Goal: Transaction & Acquisition: Obtain resource

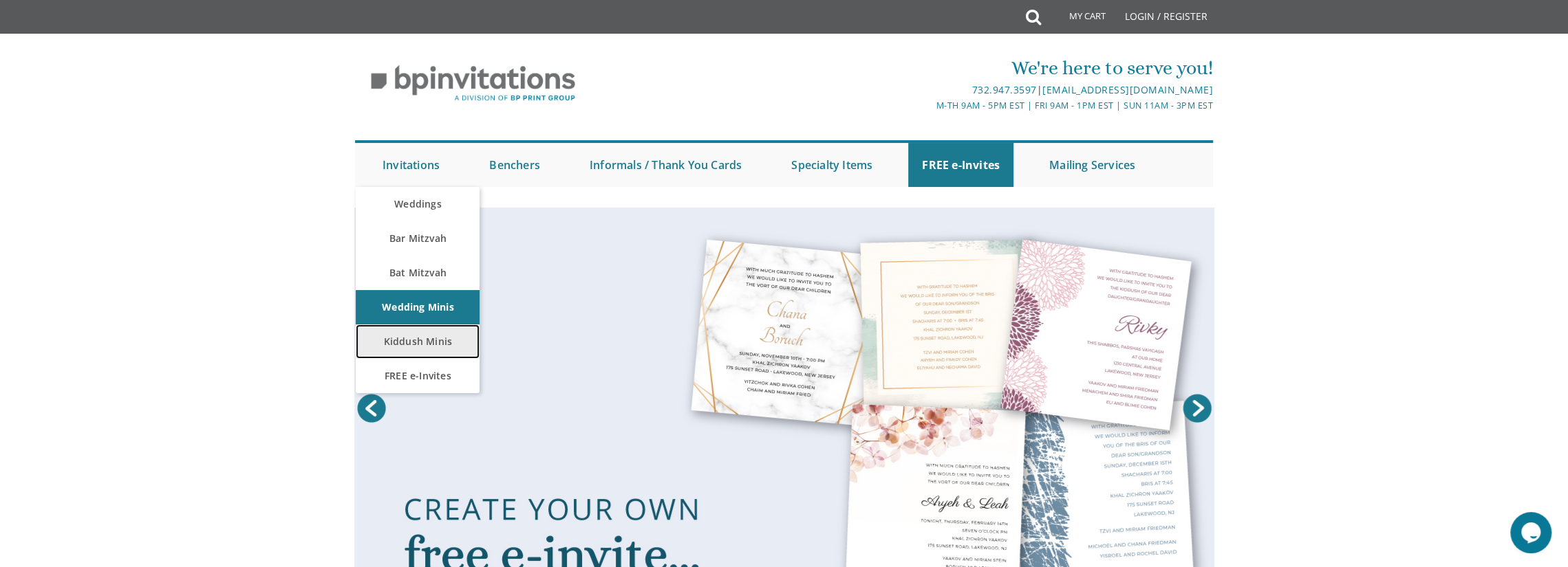
click at [450, 342] on link "Kiddush Minis" at bounding box center [418, 342] width 124 height 34
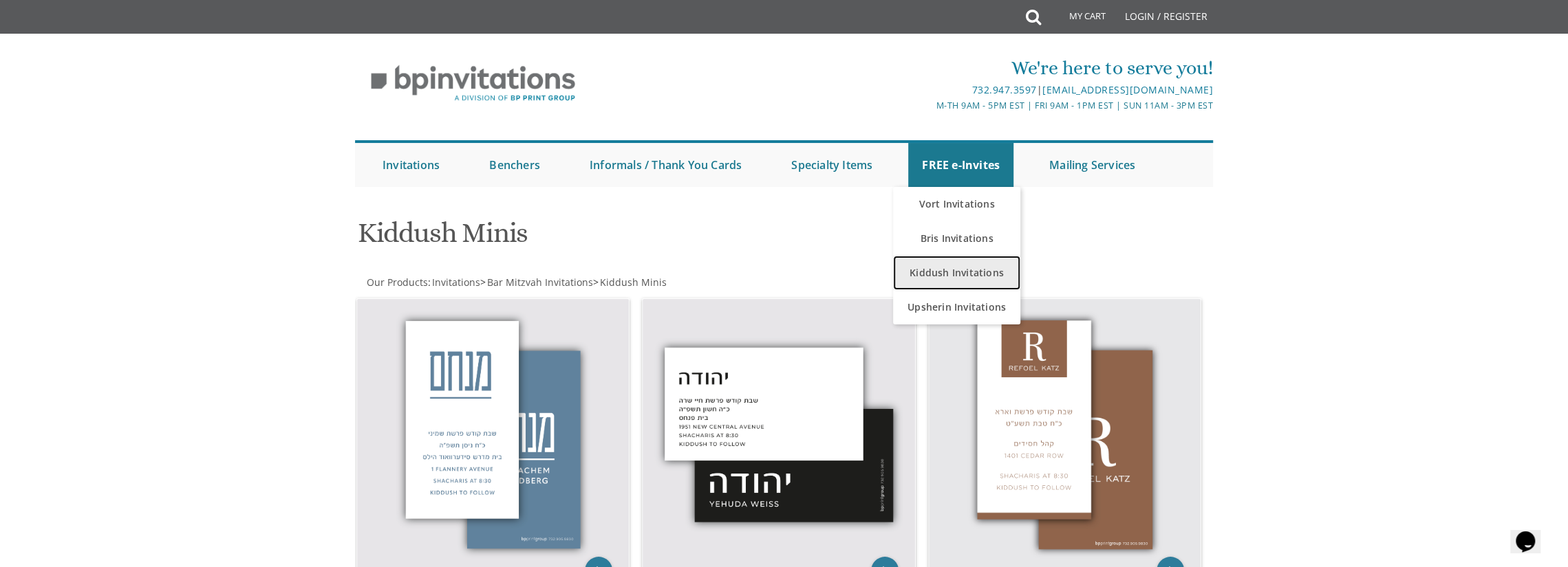
click at [961, 268] on link "Kiddush Invitations" at bounding box center [956, 273] width 127 height 34
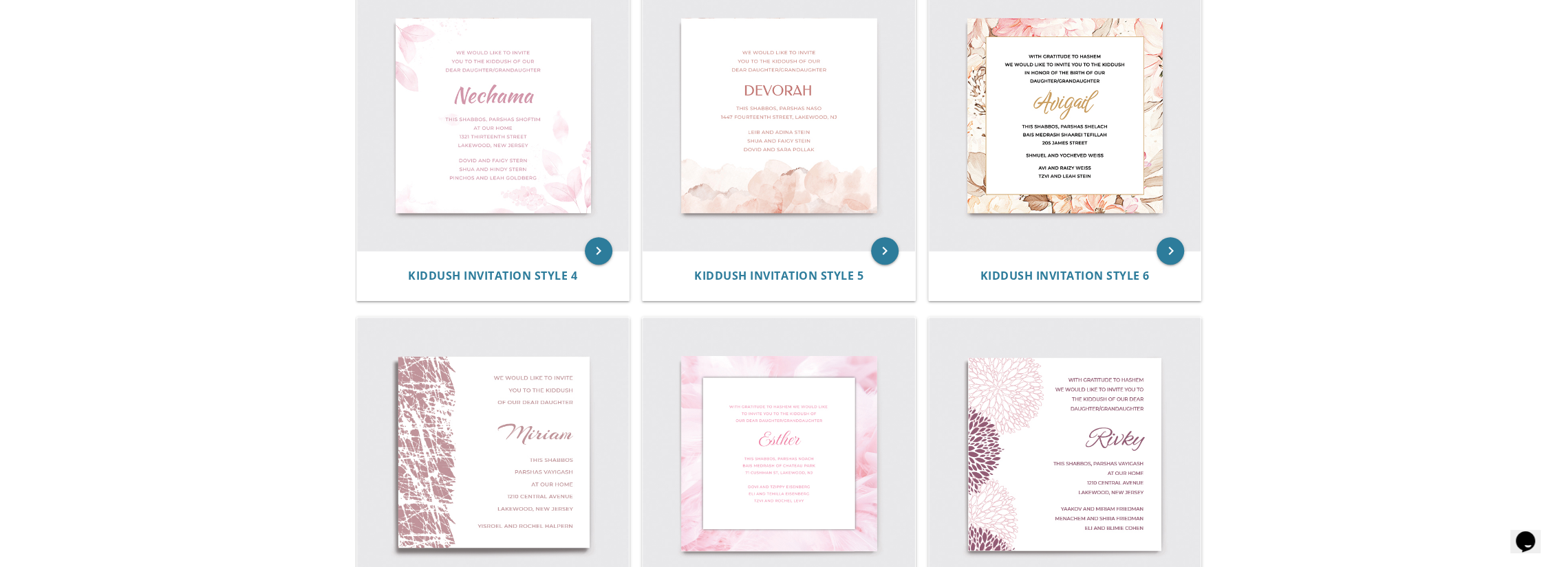
scroll to position [550, 0]
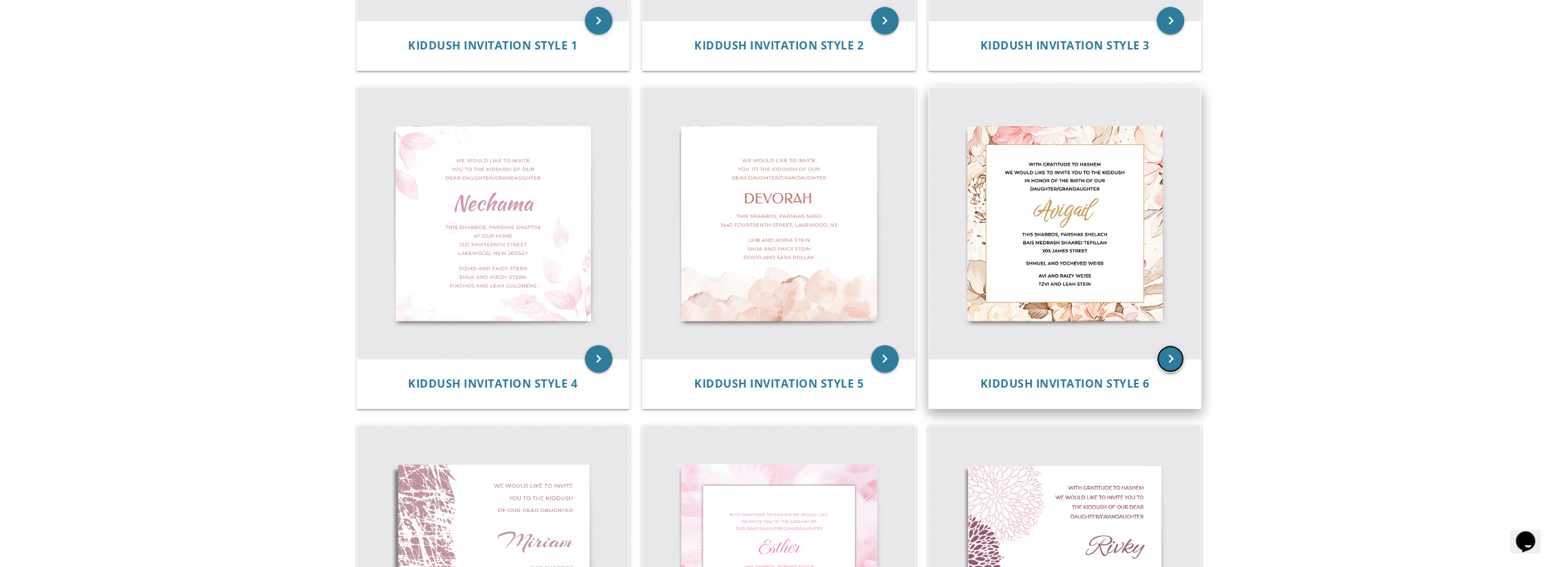
click at [1164, 355] on icon "keyboard_arrow_right" at bounding box center [1170, 359] width 28 height 28
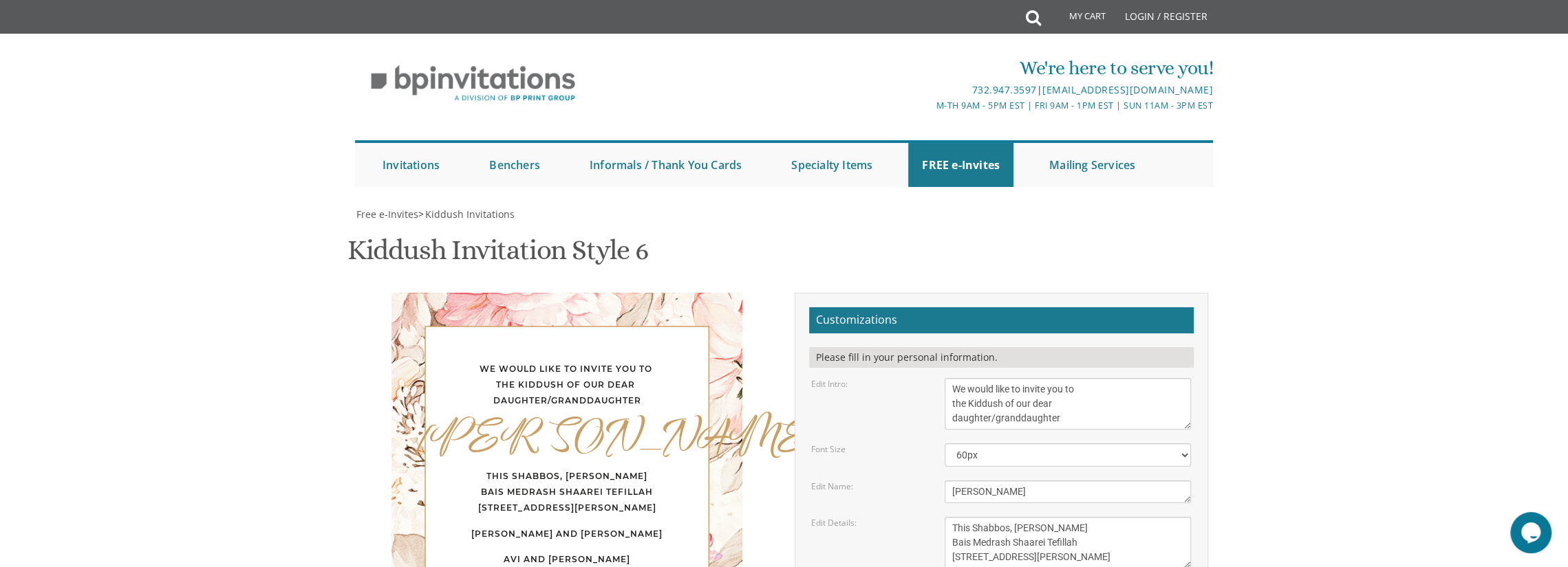
scroll to position [69, 0]
click at [900, 307] on h2 "Customizations" at bounding box center [1001, 320] width 384 height 27
click at [1049, 480] on textarea "Avigail" at bounding box center [1068, 491] width 246 height 23
drag, startPoint x: 1049, startPoint y: 358, endPoint x: 909, endPoint y: 346, distance: 140.5
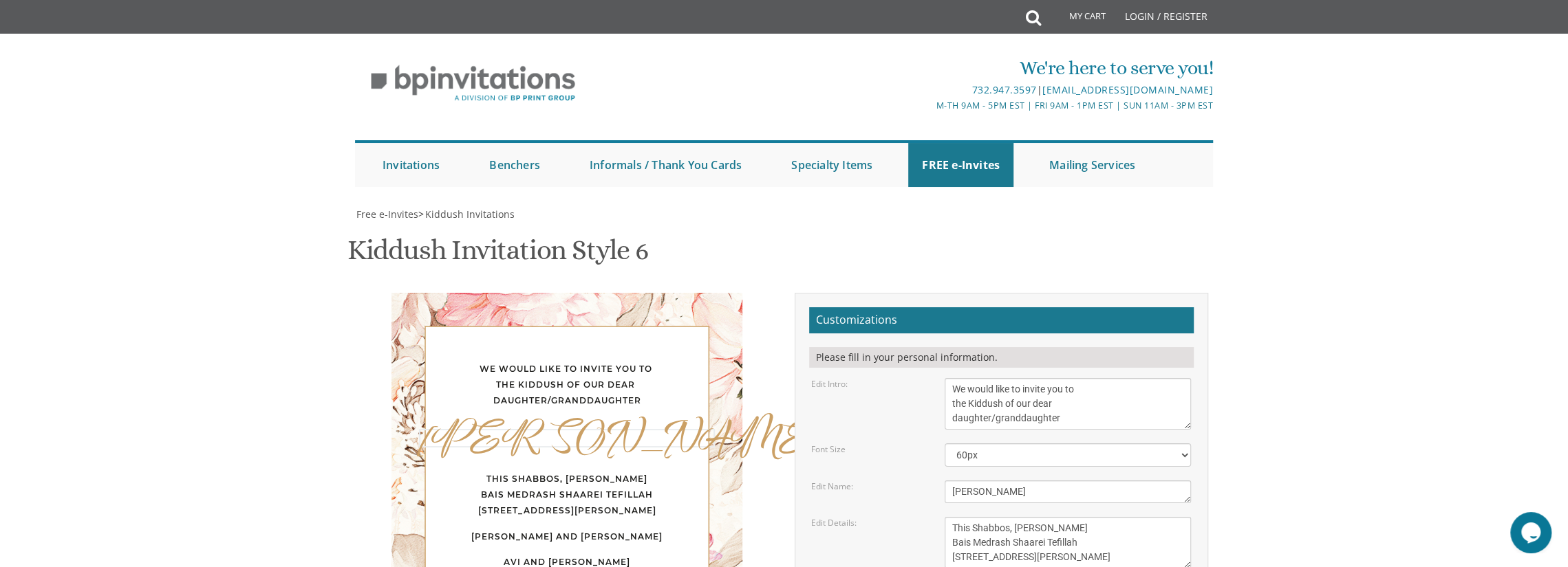
click at [909, 480] on div "Edit Name: Avigail" at bounding box center [1001, 491] width 401 height 23
click at [907, 444] on div "Font Size" at bounding box center [868, 450] width 134 height 12
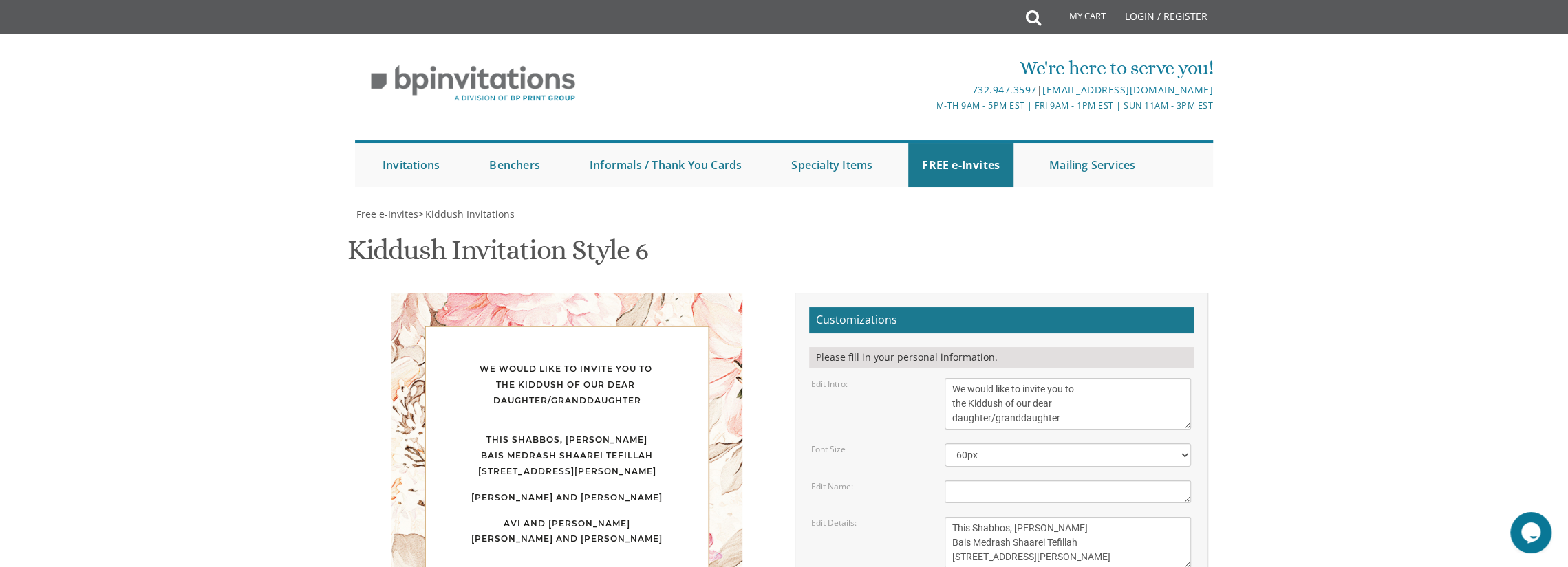
scroll to position [0, 0]
click at [977, 158] on link "FREE e-Invites" at bounding box center [960, 164] width 105 height 44
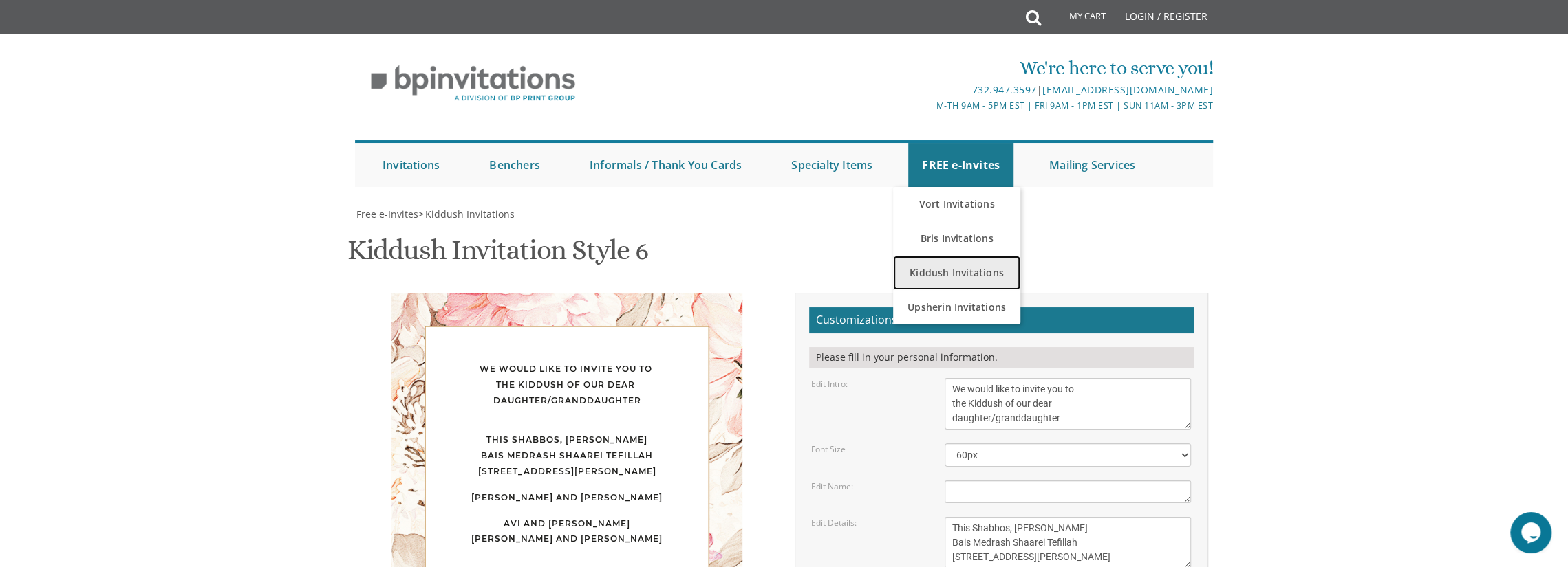
click at [966, 282] on link "Kiddush Invitations" at bounding box center [956, 273] width 127 height 34
click at [968, 276] on link "Kiddush Invitations" at bounding box center [956, 273] width 127 height 34
click at [1003, 264] on link "Kiddush Invitations" at bounding box center [956, 273] width 127 height 34
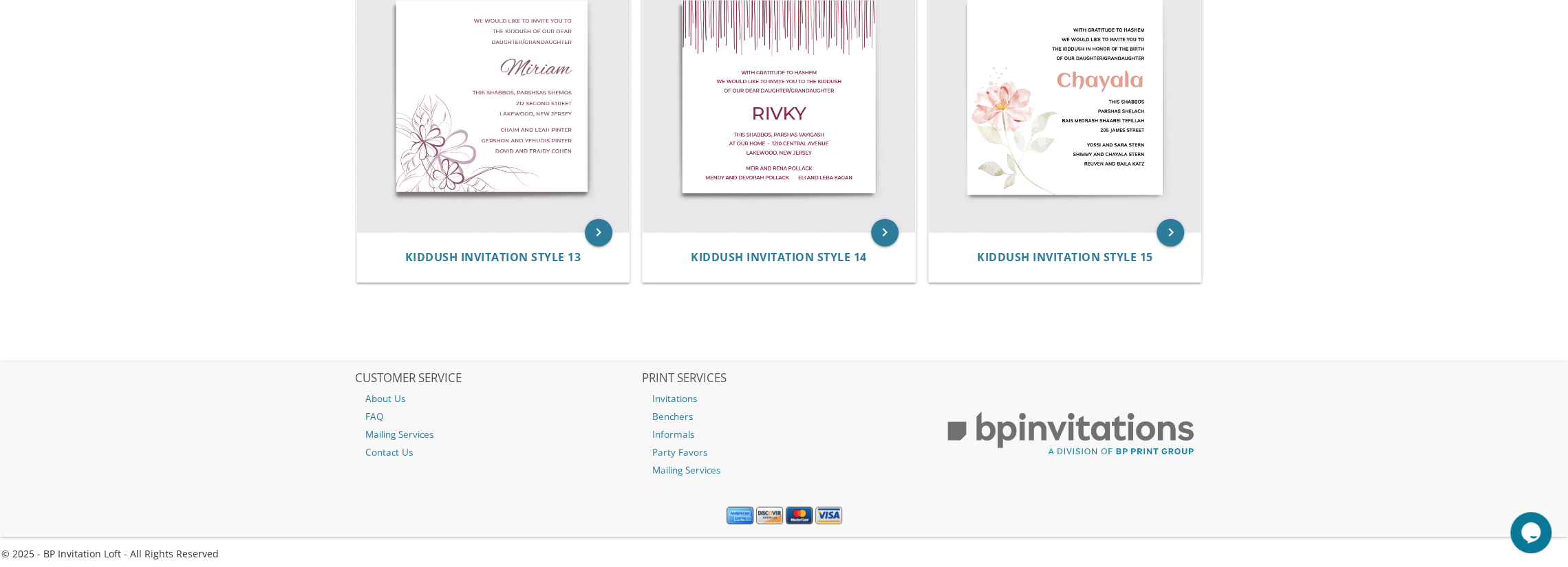
scroll to position [1697, 0]
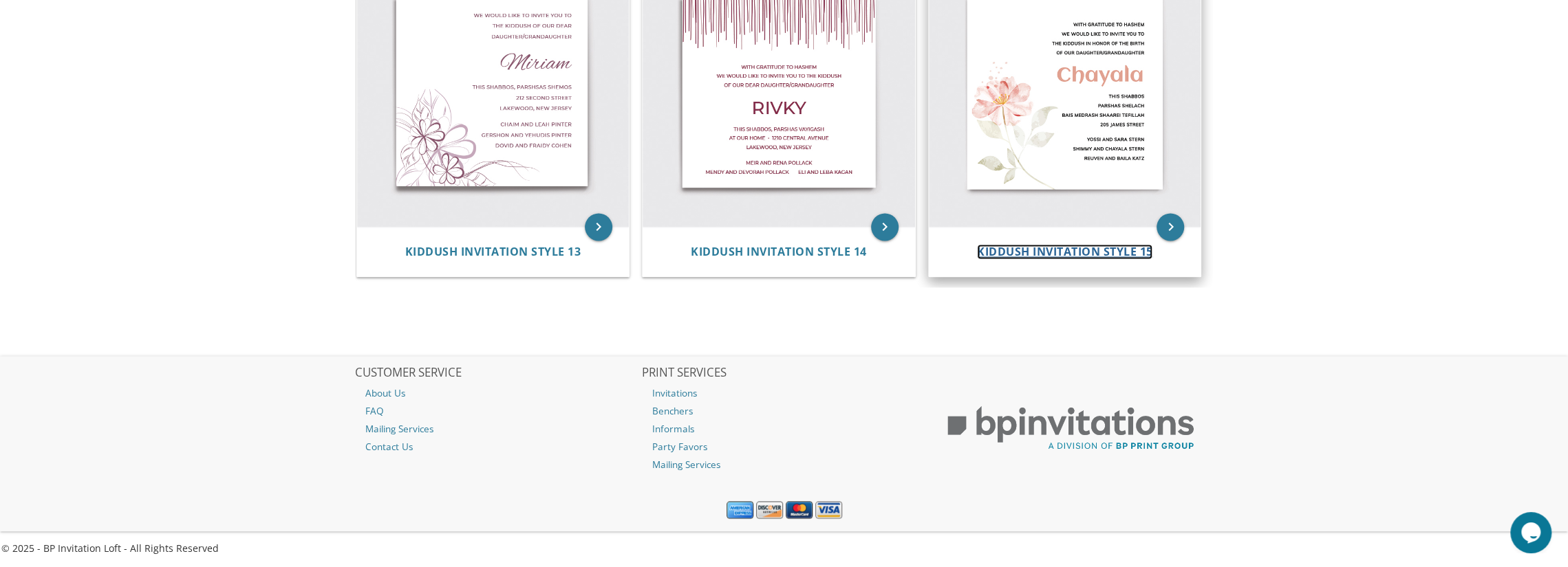
click at [1120, 245] on span "Kiddush Invitation Style 15" at bounding box center [1065, 251] width 176 height 15
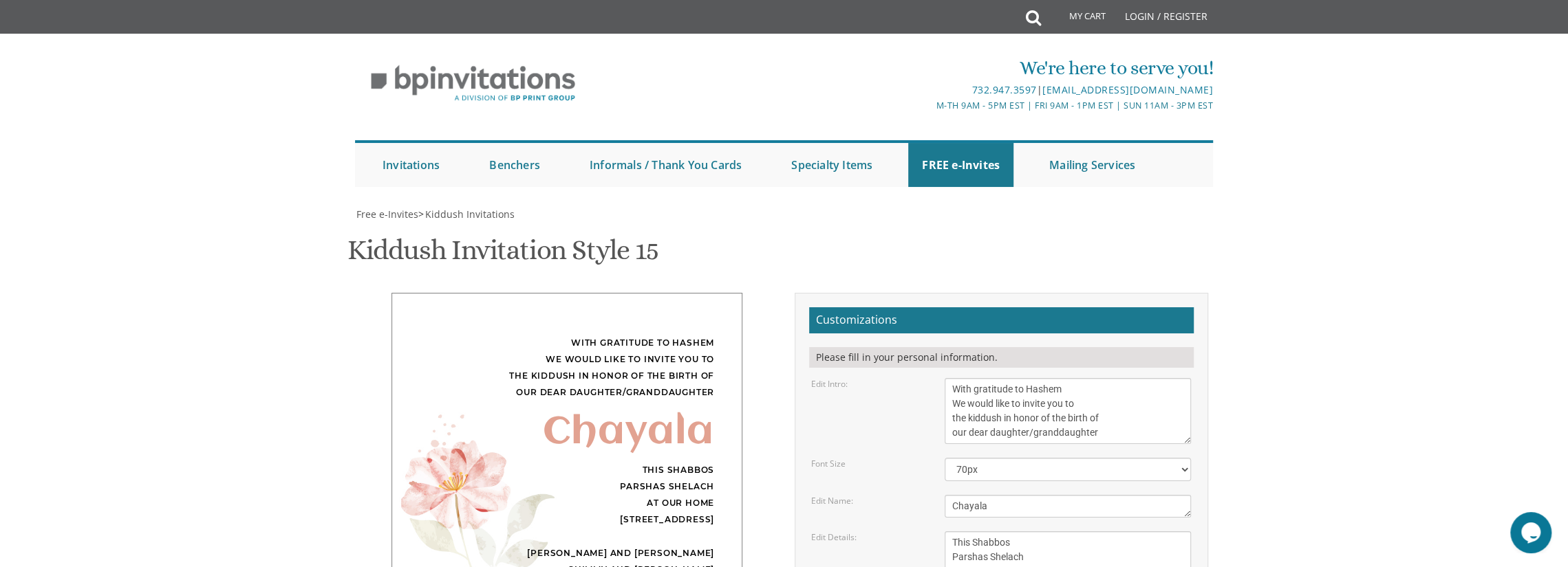
scroll to position [275, 0]
click at [488, 462] on div "This Shabbos Parshas Shelach at our home 120 Central Avenue" at bounding box center [566, 494] width 294 height 66
click at [977, 164] on link "FREE e-Invites" at bounding box center [960, 164] width 105 height 44
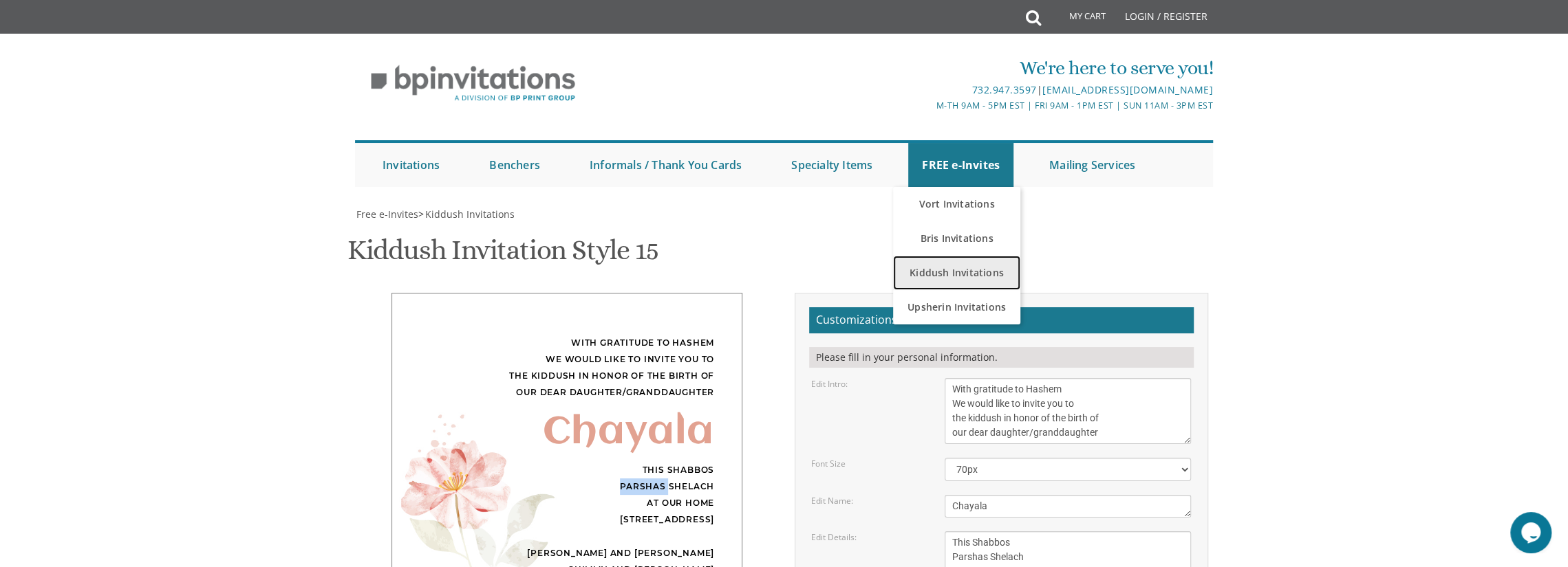
click at [955, 269] on link "Kiddush Invitations" at bounding box center [956, 273] width 127 height 34
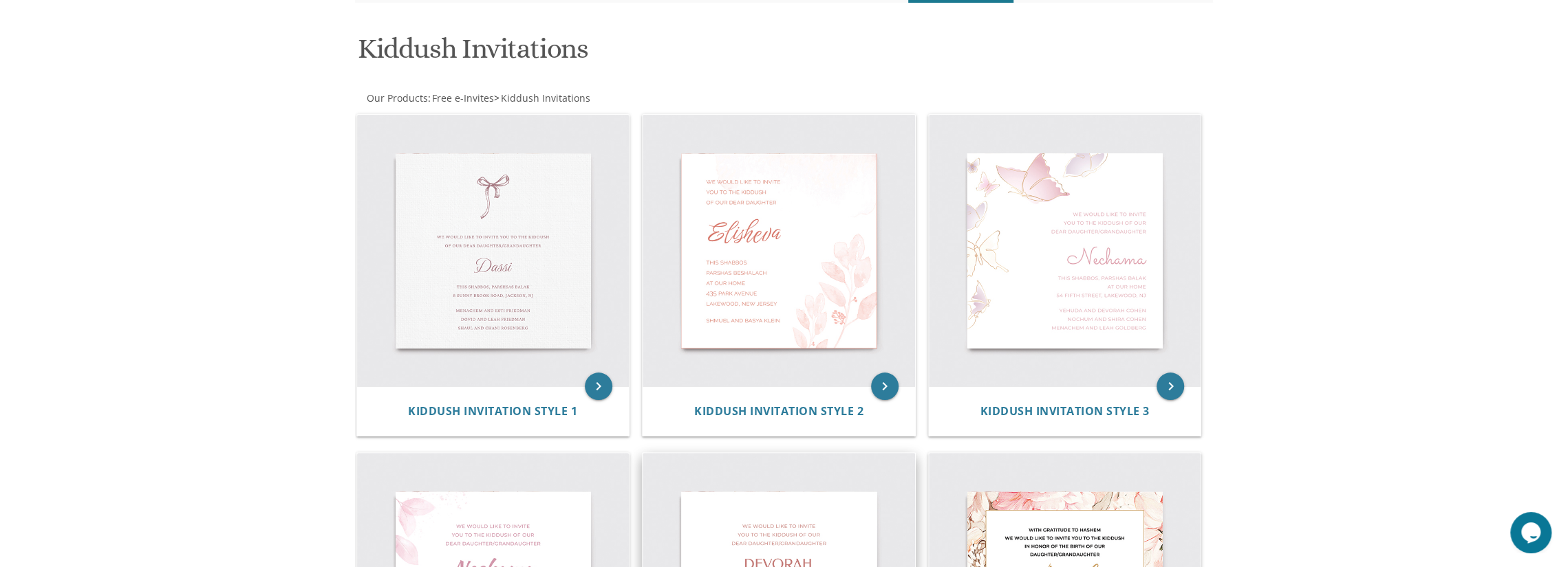
scroll to position [207, 0]
